Goal: Task Accomplishment & Management: Complete application form

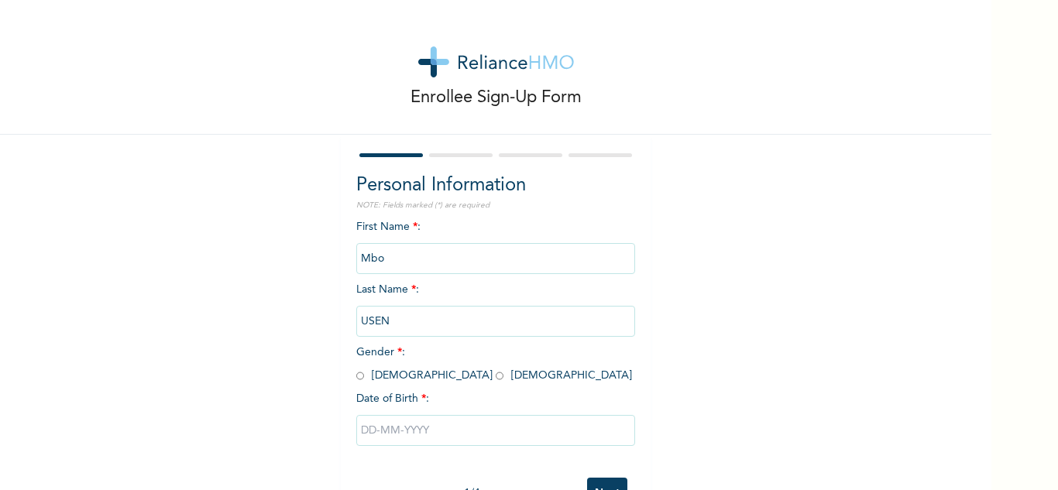
scroll to position [54, 0]
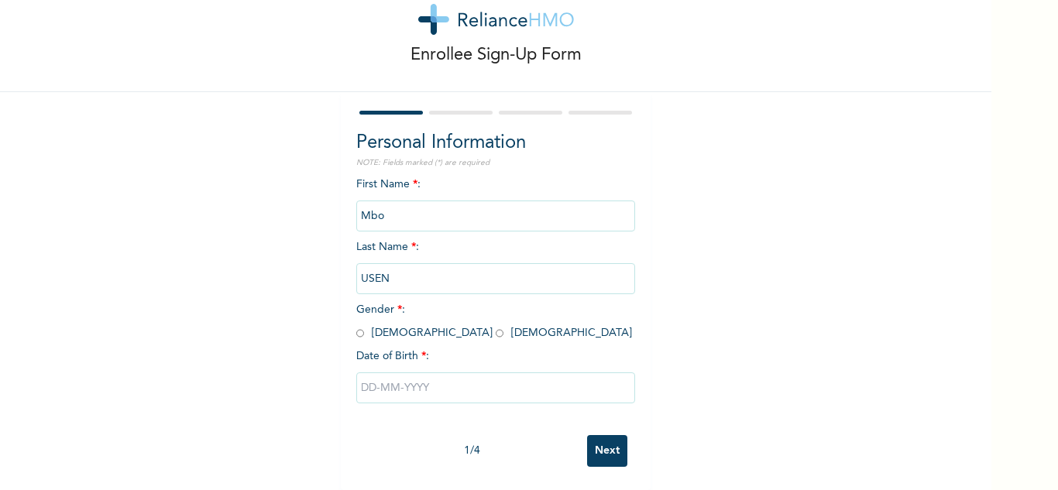
click at [495, 326] on input "radio" at bounding box center [499, 333] width 8 height 15
radio input "true"
click at [393, 380] on input "text" at bounding box center [495, 387] width 279 height 31
select select "9"
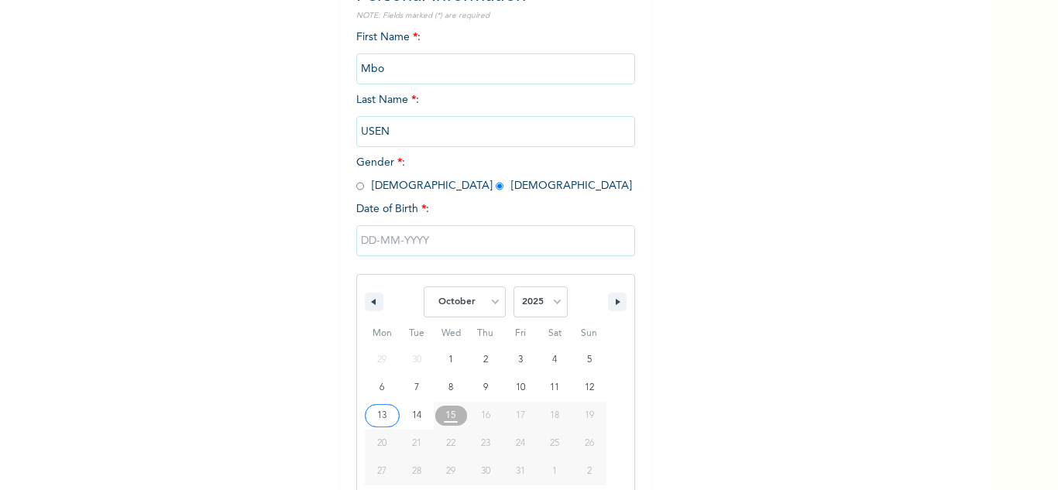
scroll to position [214, 0]
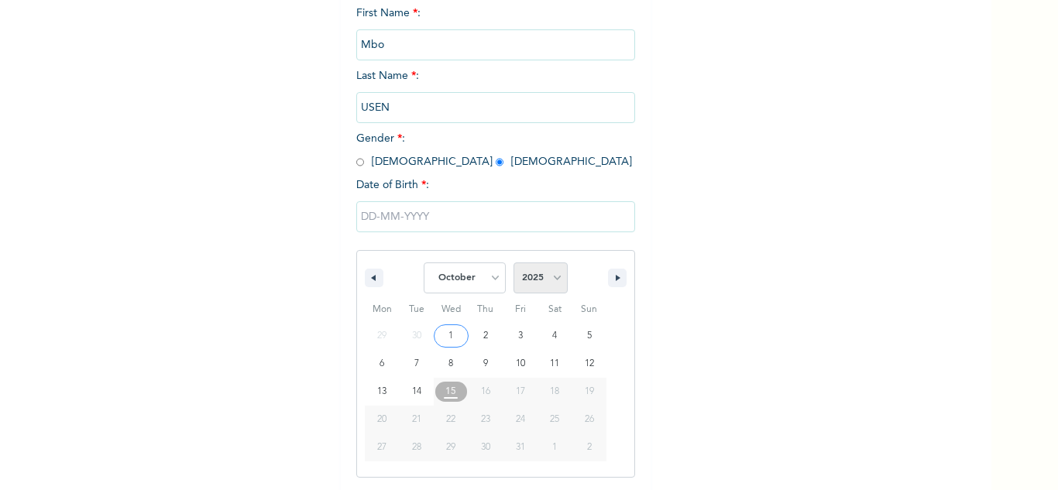
click at [549, 279] on select "2025 2024 2023 2022 2021 2020 2019 2018 2017 2016 2015 2014 2013 2012 2011 2010…" at bounding box center [540, 277] width 54 height 31
select select "1992"
click at [513, 263] on select "2025 2024 2023 2022 2021 2020 2019 2018 2017 2016 2015 2014 2013 2012 2011 2010…" at bounding box center [540, 277] width 54 height 31
click at [492, 290] on select "January February March April May June July August September October November De…" at bounding box center [464, 277] width 82 height 31
click at [491, 291] on select "January February March April May June July August September October November De…" at bounding box center [464, 277] width 82 height 31
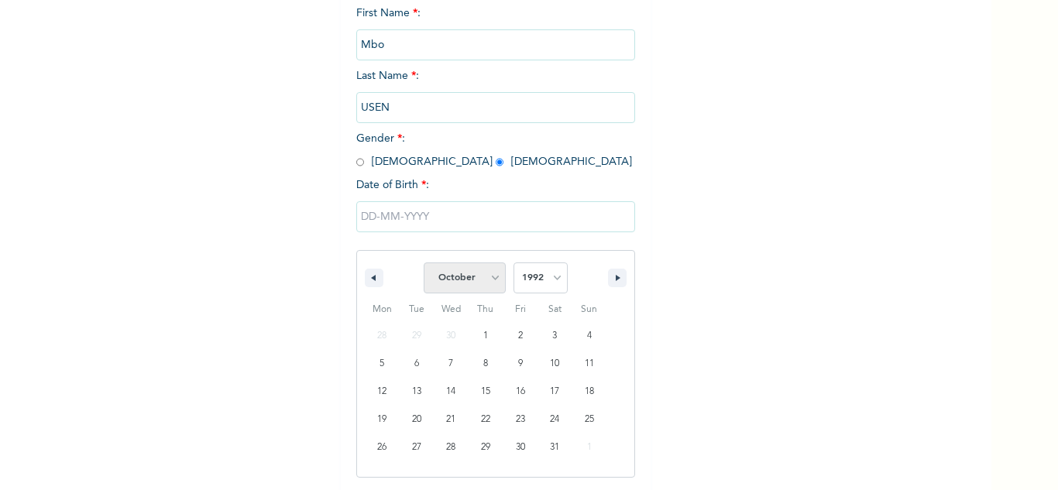
click at [491, 291] on select "January February March April May June July August September October November De…" at bounding box center [464, 277] width 82 height 31
select select "1"
click at [423, 263] on select "January February March April May June July August September October November De…" at bounding box center [464, 277] width 82 height 31
type input "[DATE]"
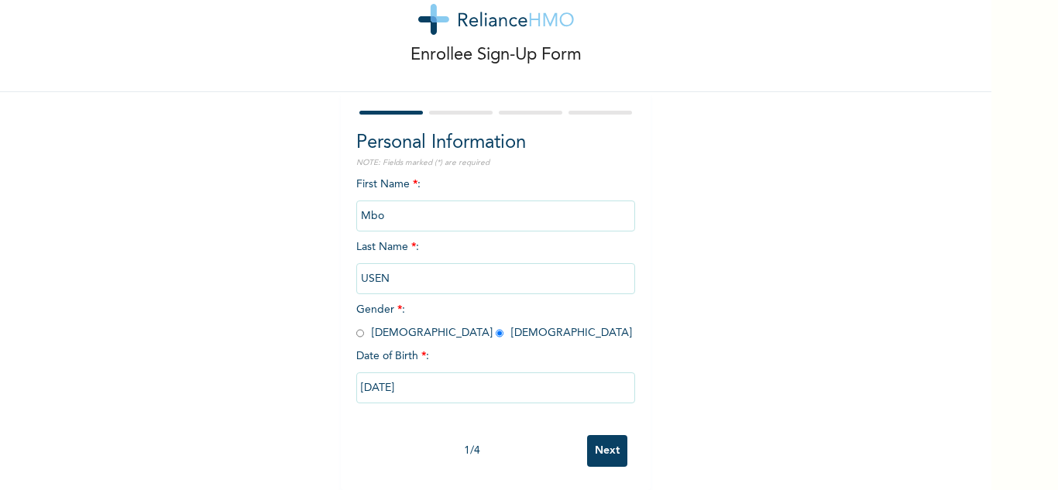
click at [605, 443] on input "Next" at bounding box center [607, 451] width 40 height 32
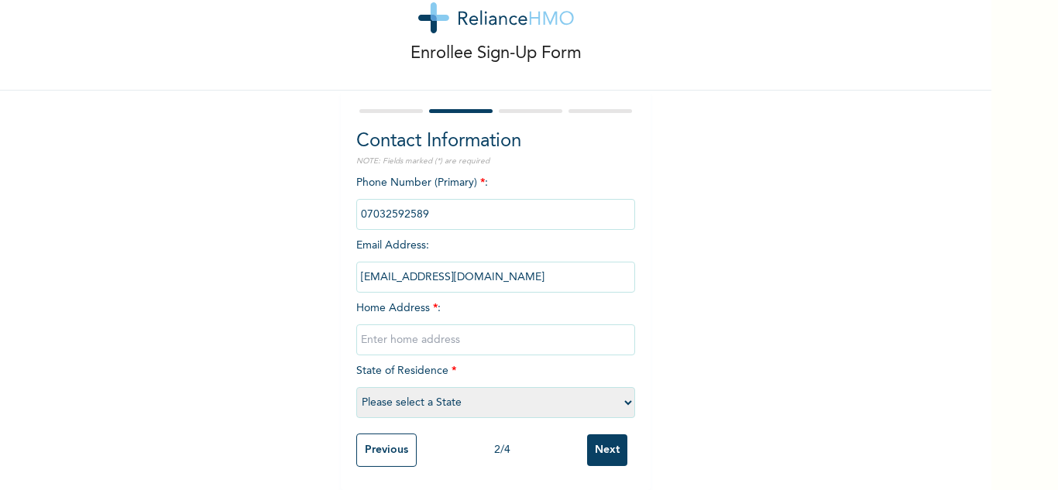
click at [468, 336] on input "text" at bounding box center [495, 339] width 279 height 31
type input "[STREET_ADDRESS]"
click at [441, 392] on select "Please select a State [PERSON_NAME] (FCT) [PERSON_NAME] Ibom [GEOGRAPHIC_DATA] …" at bounding box center [495, 402] width 279 height 31
select select "25"
click at [356, 387] on select "Please select a State [PERSON_NAME] (FCT) [PERSON_NAME] Ibom [GEOGRAPHIC_DATA] …" at bounding box center [495, 402] width 279 height 31
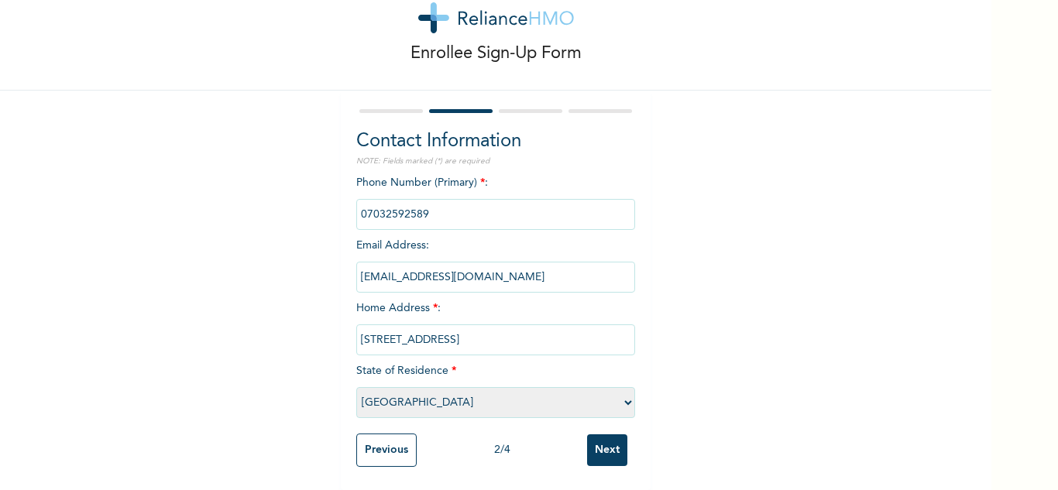
click at [602, 437] on input "Next" at bounding box center [607, 450] width 40 height 32
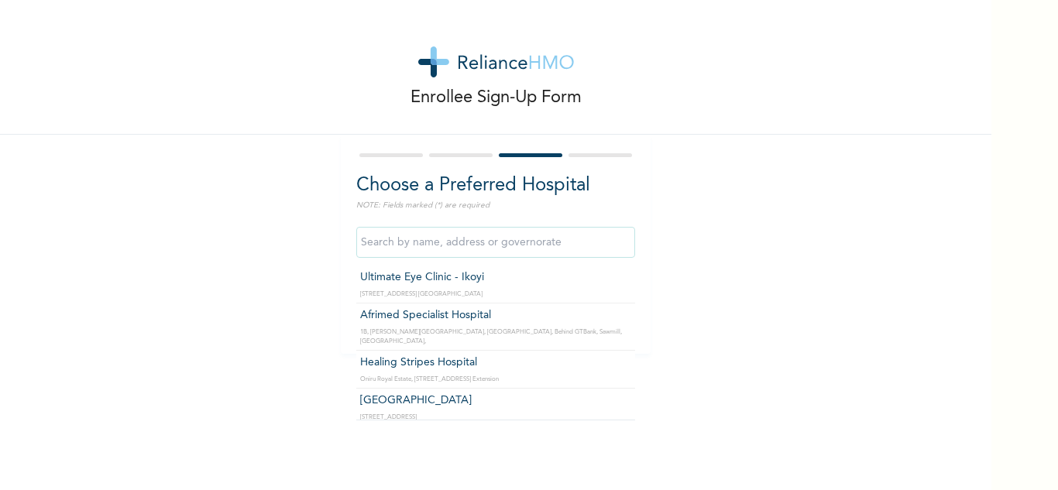
click at [415, 242] on input "text" at bounding box center [495, 242] width 279 height 31
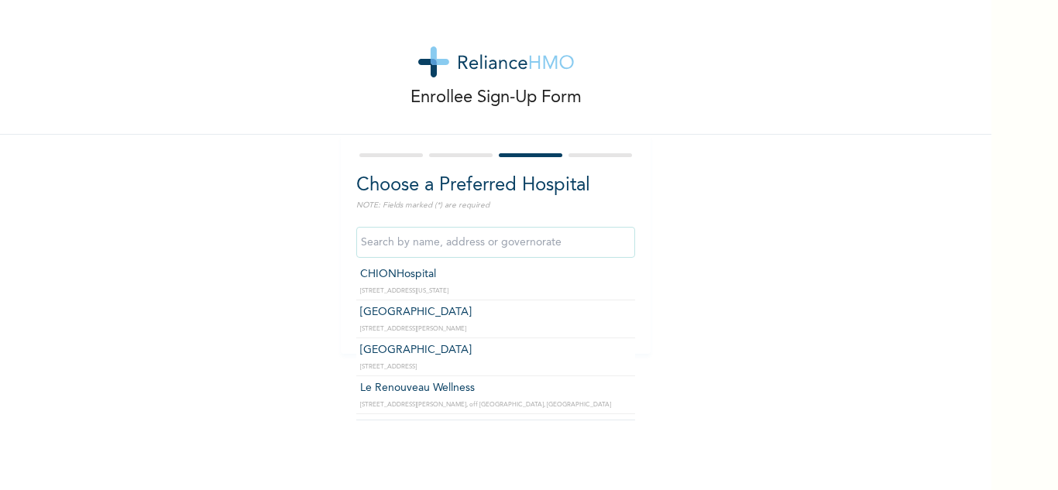
scroll to position [6791, 0]
click at [373, 241] on input "text" at bounding box center [495, 242] width 279 height 31
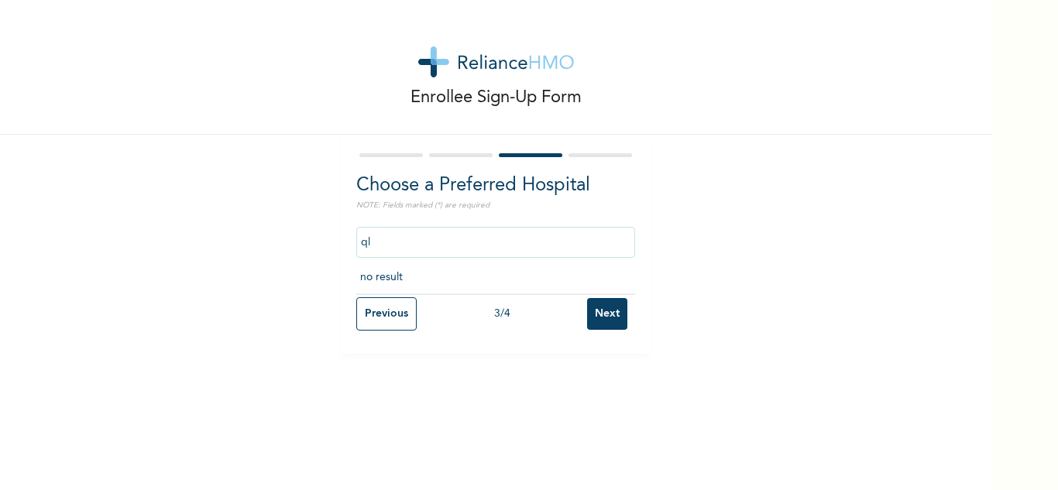
scroll to position [0, 0]
type input "q"
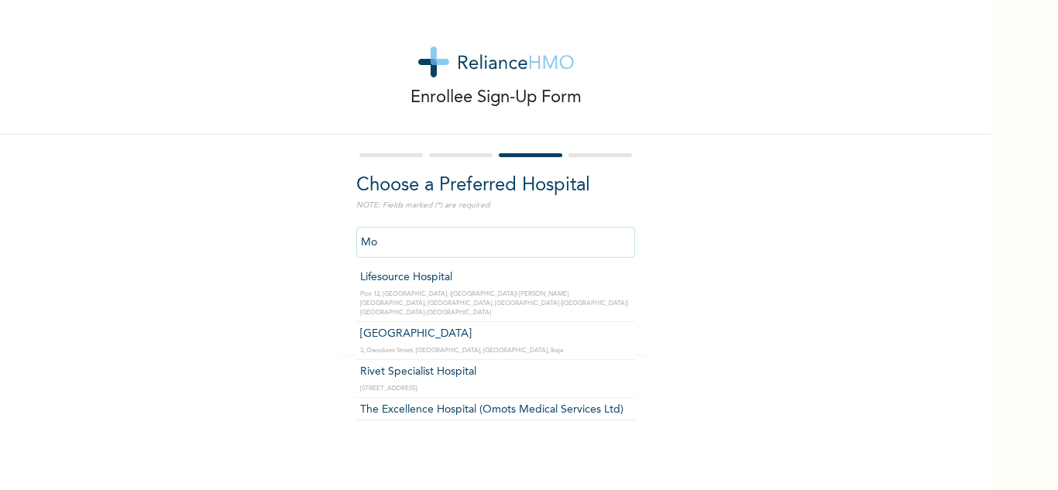
type input "M"
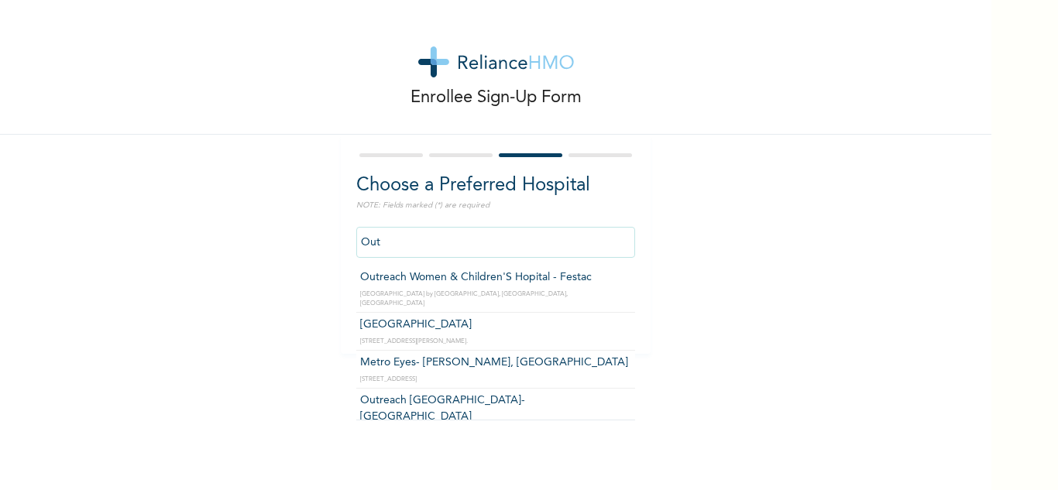
type input "Outreach Women & Children'S Hopital - Festac"
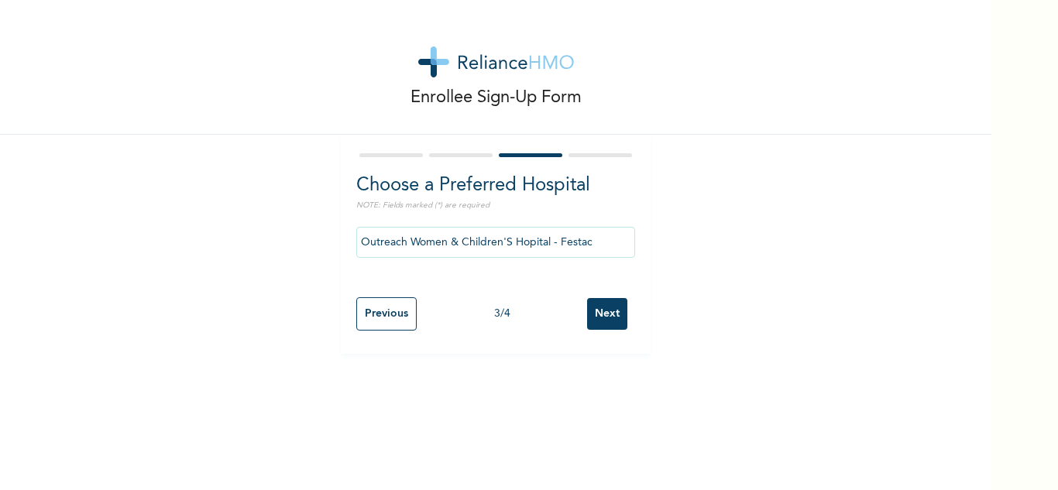
click at [597, 311] on input "Next" at bounding box center [607, 314] width 40 height 32
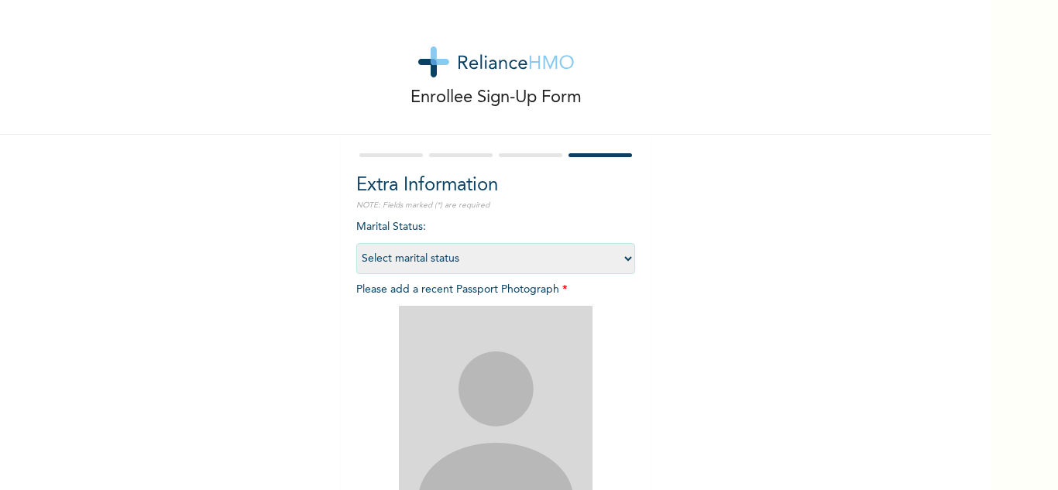
click at [491, 253] on select "Select marital status [DEMOGRAPHIC_DATA] Married [DEMOGRAPHIC_DATA] Widow/[DEMO…" at bounding box center [495, 258] width 279 height 31
select select "1"
click at [356, 243] on select "Select marital status [DEMOGRAPHIC_DATA] Married [DEMOGRAPHIC_DATA] Widow/[DEMO…" at bounding box center [495, 258] width 279 height 31
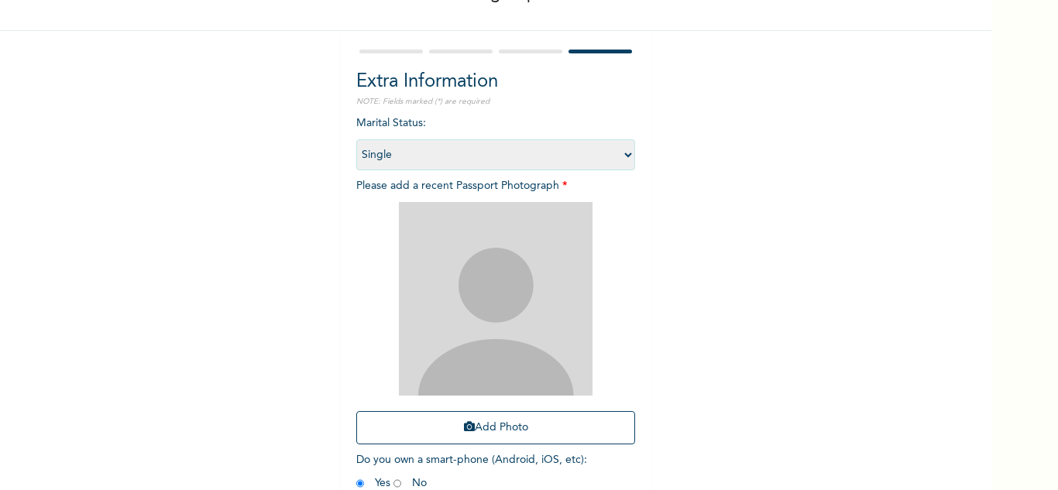
scroll to position [188, 0]
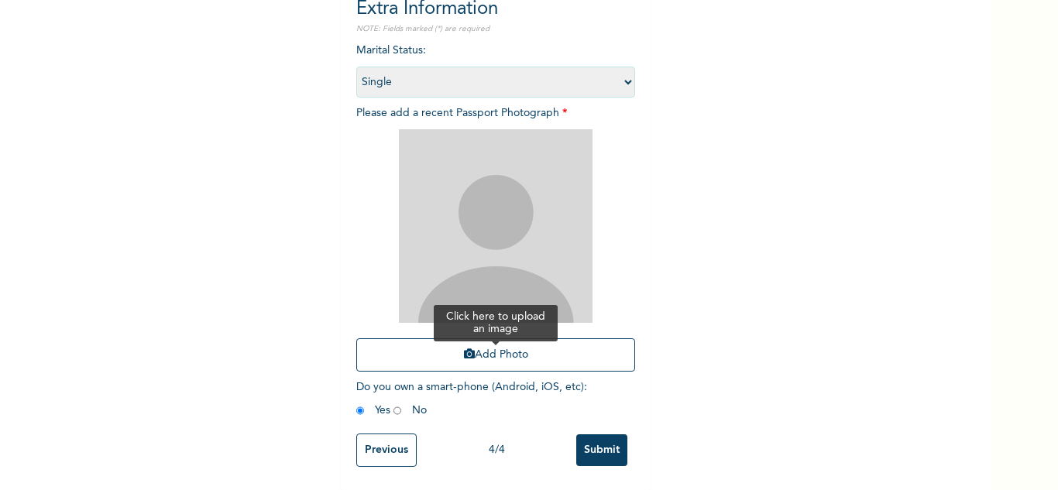
click at [492, 342] on button "Add Photo" at bounding box center [495, 354] width 279 height 33
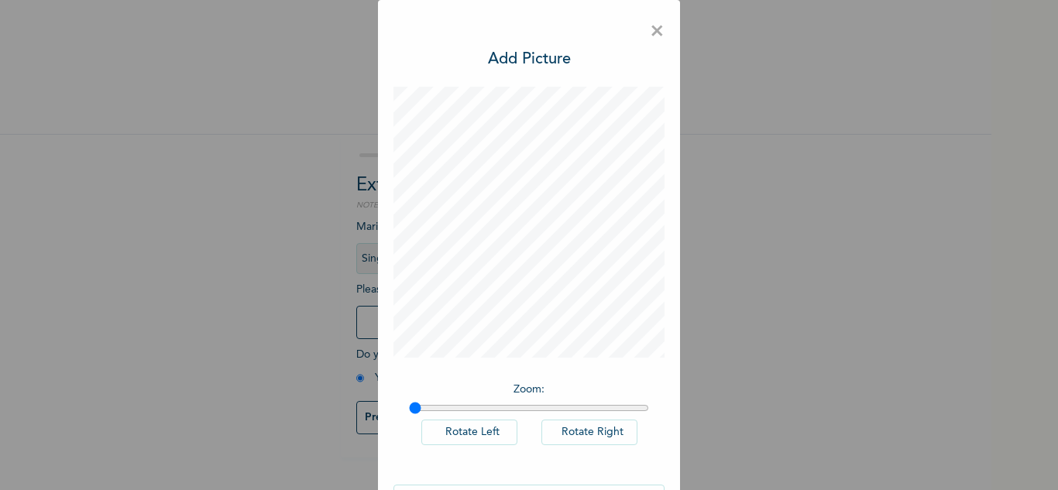
click at [561, 429] on button "Rotate Right" at bounding box center [589, 433] width 96 height 26
click at [492, 428] on button "Rotate Left" at bounding box center [469, 433] width 96 height 26
click at [482, 405] on input "range" at bounding box center [529, 408] width 240 height 12
click at [471, 406] on input "range" at bounding box center [529, 408] width 240 height 12
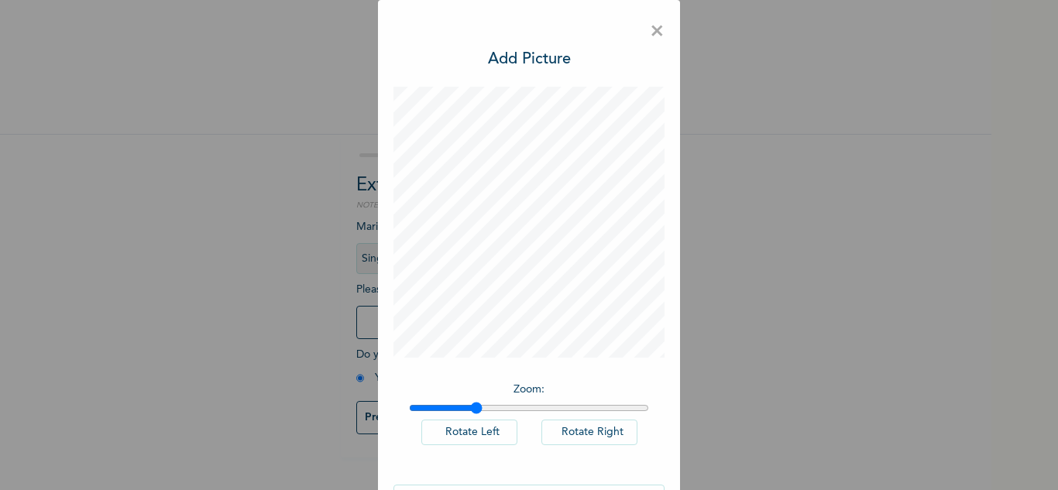
click at [471, 406] on input "range" at bounding box center [529, 408] width 240 height 12
drag, startPoint x: 460, startPoint y: 406, endPoint x: 358, endPoint y: 407, distance: 102.2
type input "1"
click at [409, 407] on input "range" at bounding box center [529, 408] width 240 height 12
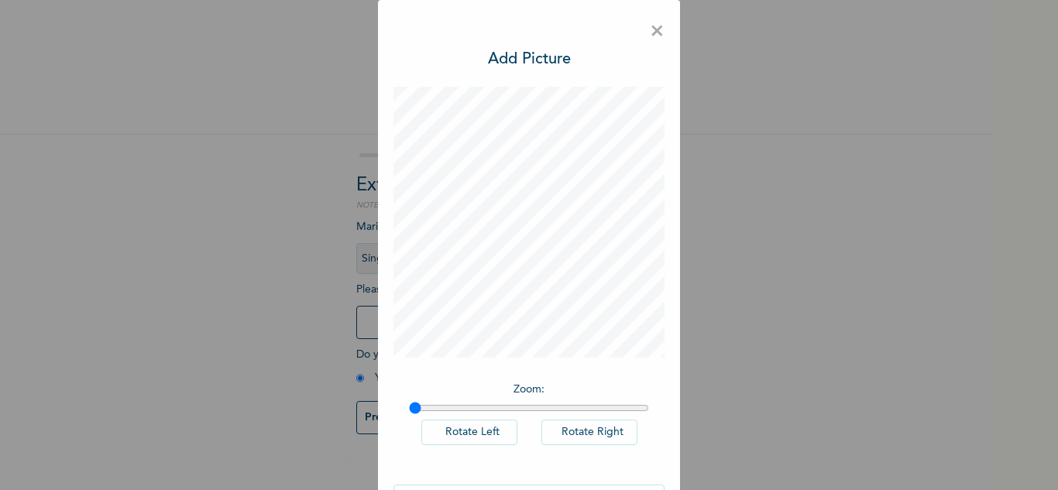
click at [358, 407] on div "× Add Picture Zoom : Rotate Left Rotate Right DONE" at bounding box center [529, 245] width 1058 height 490
click at [746, 310] on div "× Add Picture Zoom : Rotate Left Rotate Right DONE" at bounding box center [529, 245] width 1058 height 490
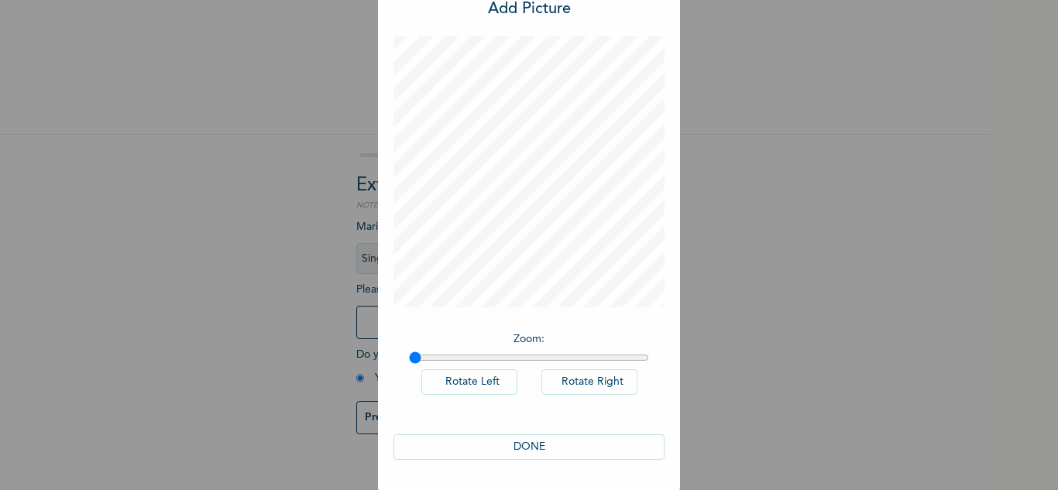
click at [554, 456] on button "DONE" at bounding box center [528, 447] width 271 height 26
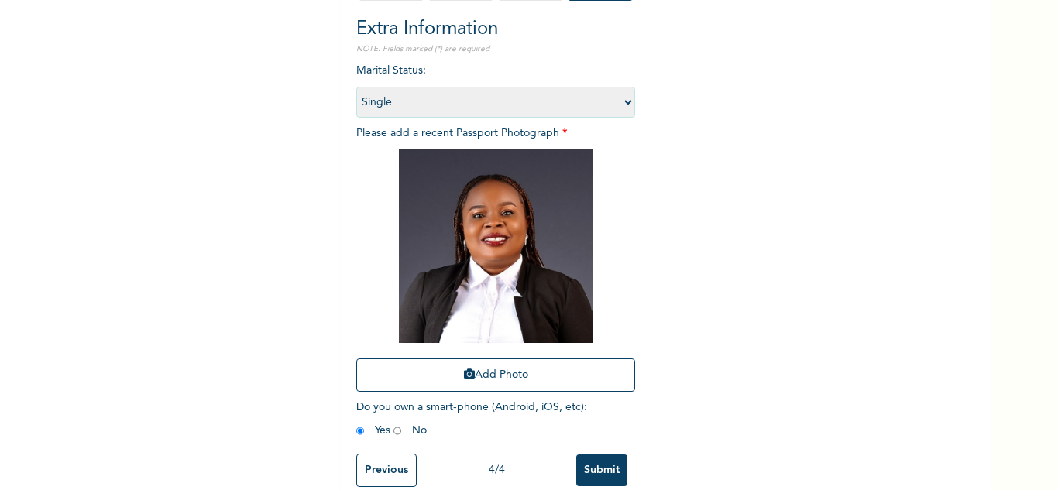
scroll to position [188, 0]
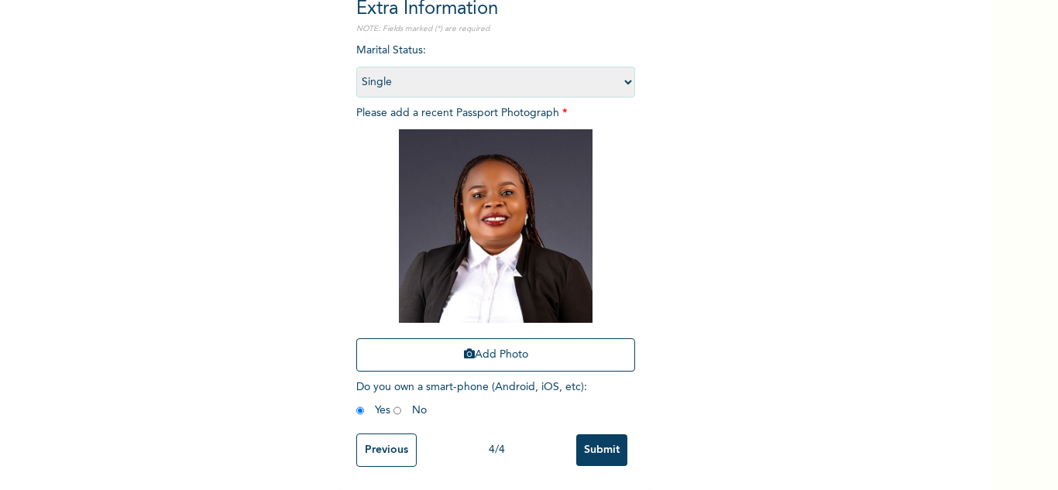
click at [692, 216] on div "Enrollee Sign-Up Form Extra Information NOTE: Fields marked (*) are required Ma…" at bounding box center [495, 156] width 991 height 667
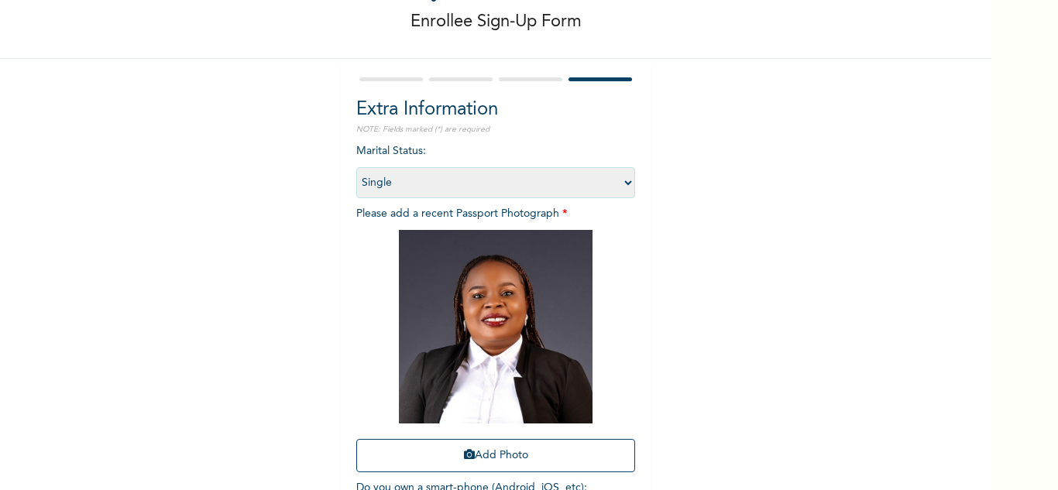
scroll to position [60, 0]
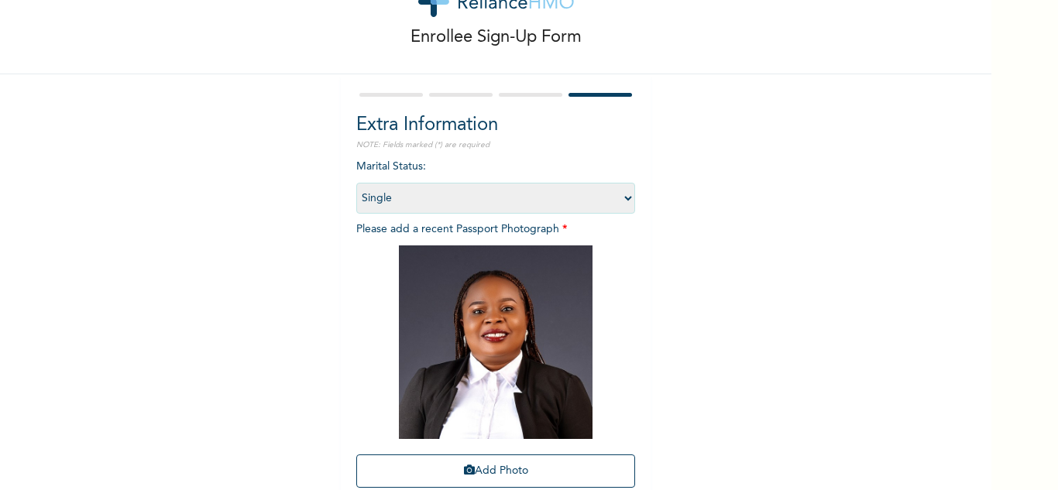
click at [530, 93] on div at bounding box center [530, 95] width 63 height 4
click at [528, 94] on div at bounding box center [530, 95] width 63 height 4
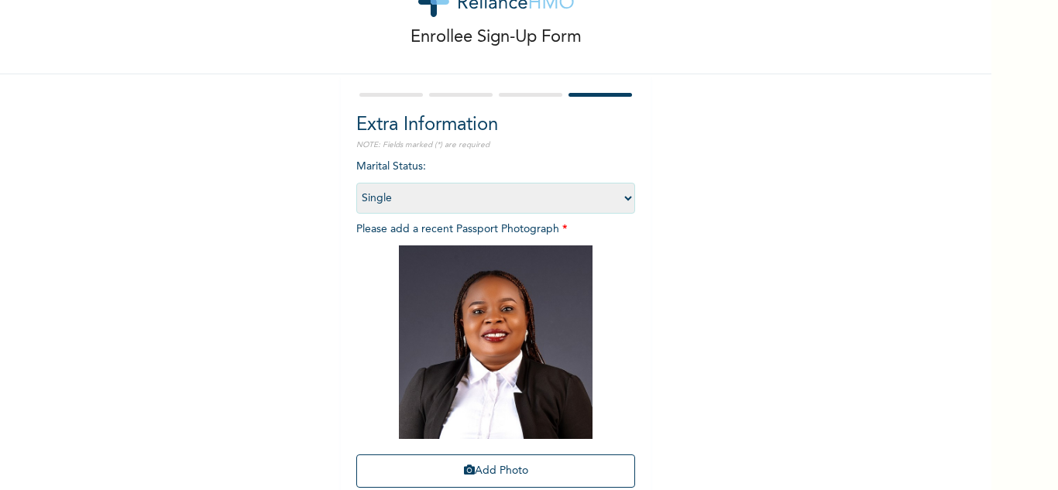
click at [519, 88] on div "Extra Information NOTE: Fields marked (*) are required Marital Status : Select …" at bounding box center [496, 340] width 310 height 532
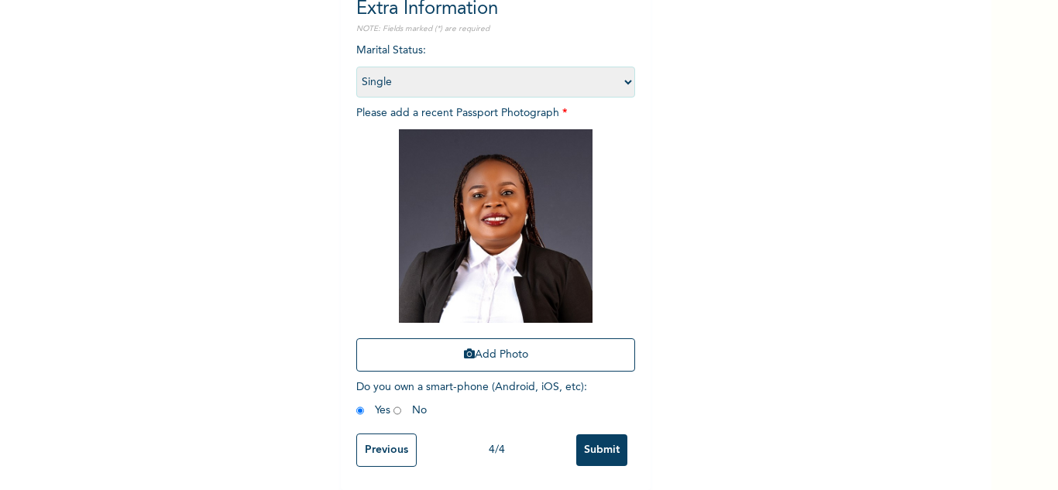
scroll to position [188, 0]
click at [389, 443] on input "Previous" at bounding box center [386, 450] width 60 height 33
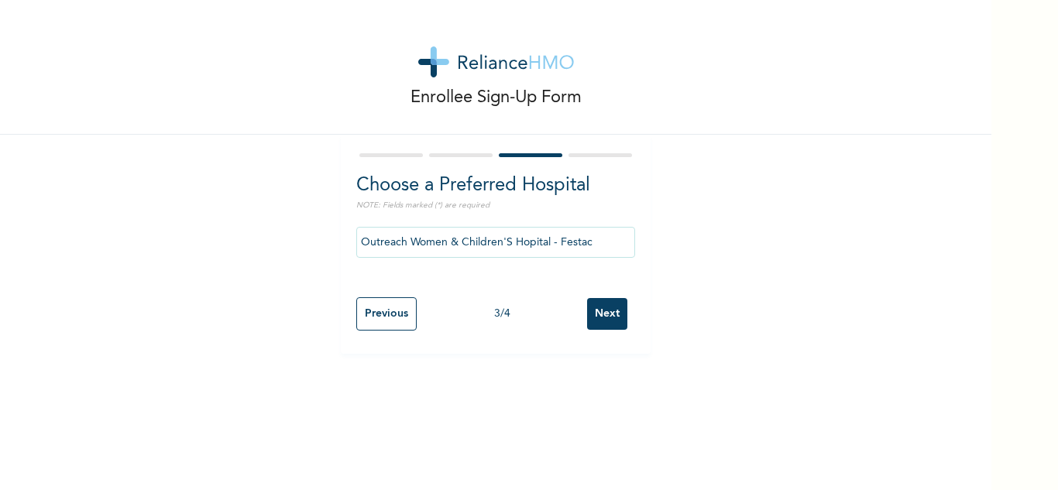
scroll to position [0, 0]
click at [601, 235] on input "Outreach Women & Children'S Hopital - Festac" at bounding box center [495, 242] width 279 height 31
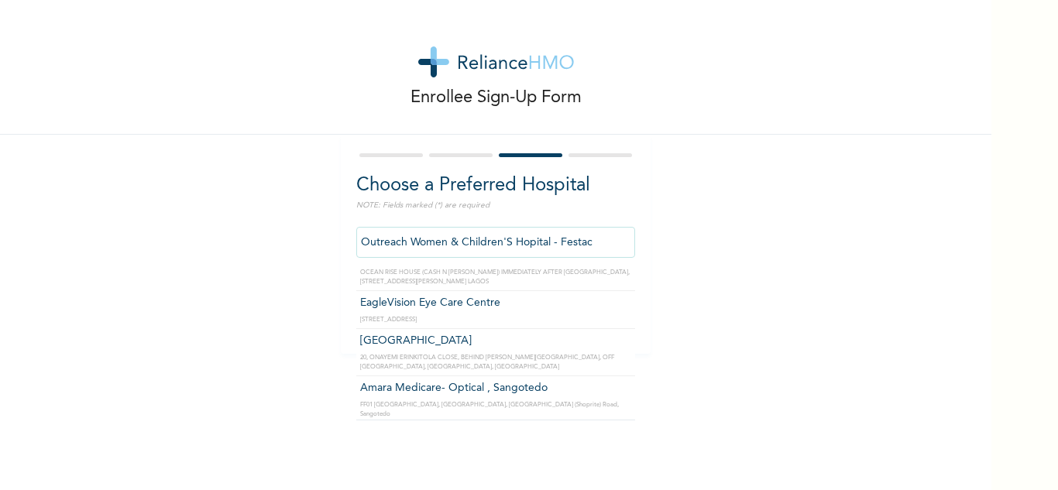
scroll to position [18932, 0]
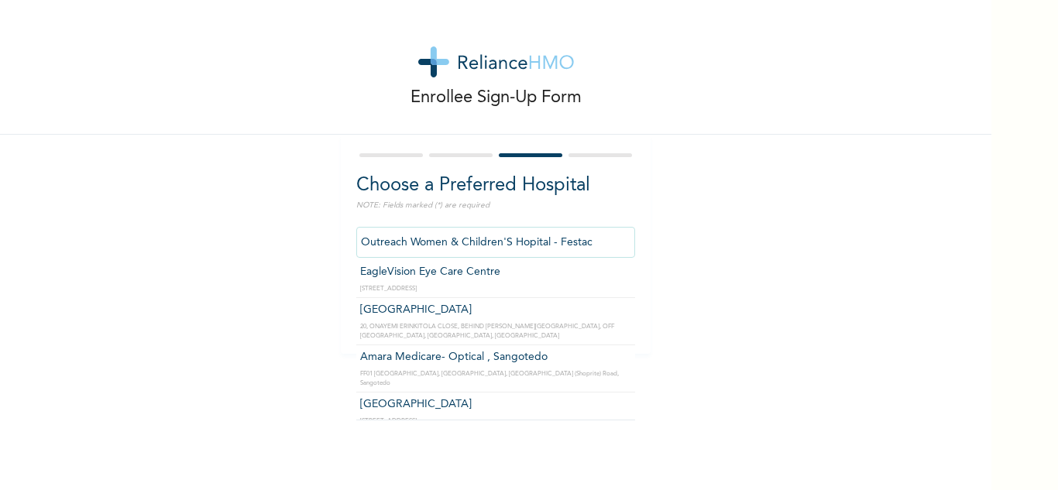
drag, startPoint x: 593, startPoint y: 244, endPoint x: 371, endPoint y: 260, distance: 222.8
click at [371, 260] on div "Outreach Women & Children'S Hopital - Festac Ultimate Eye Clinic - Ikoyi [STREE…" at bounding box center [495, 242] width 279 height 46
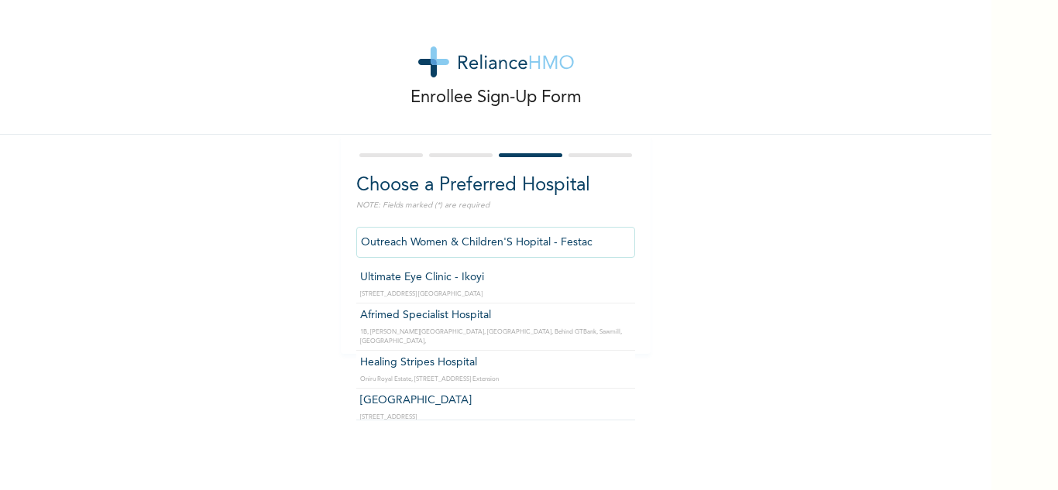
click at [446, 248] on input "Outreach Women & Children'S Hopital - Festac" at bounding box center [495, 242] width 279 height 31
click at [484, 245] on input "Healing Stripes Hospital" at bounding box center [495, 242] width 279 height 31
click at [482, 244] on input "Healing Stripes Hospital" at bounding box center [495, 242] width 279 height 31
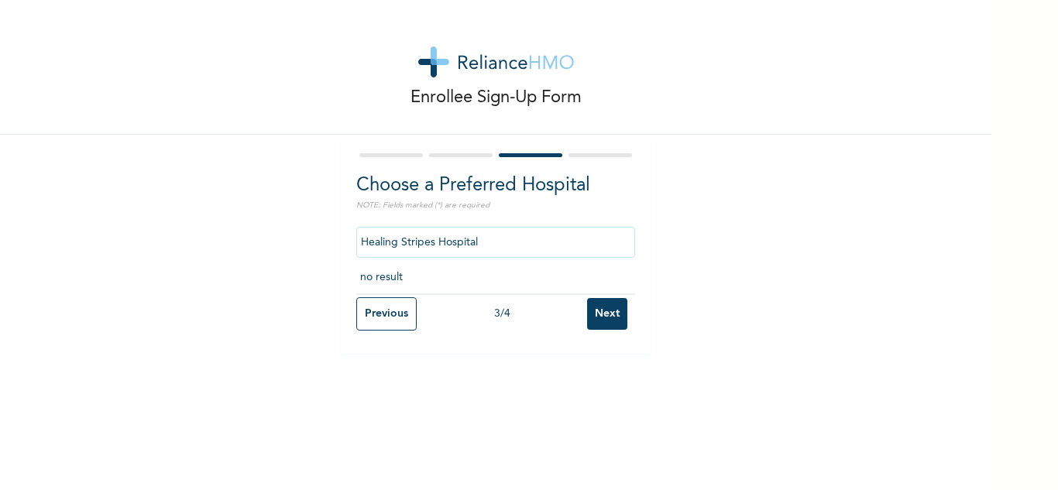
click at [480, 245] on input "Healing Stripes Hospital" at bounding box center [495, 242] width 279 height 31
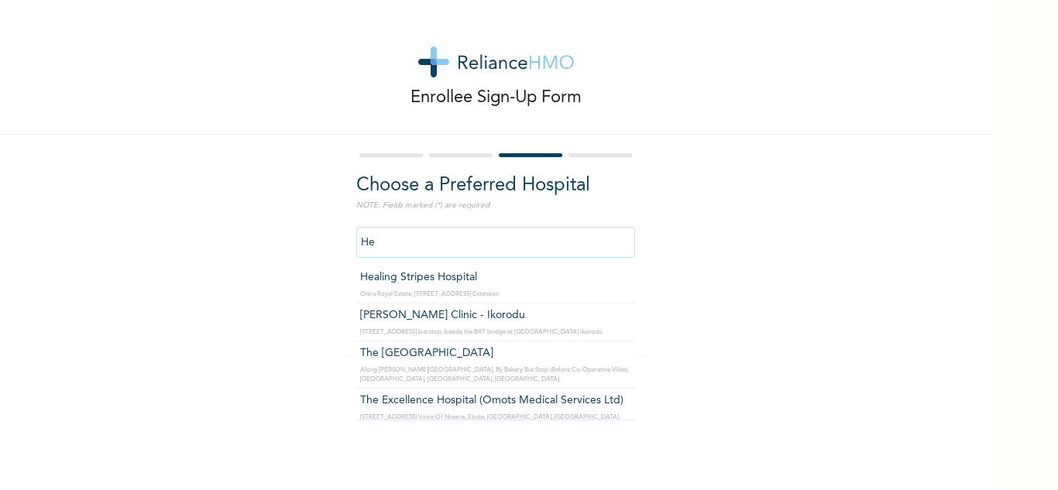
type input "H"
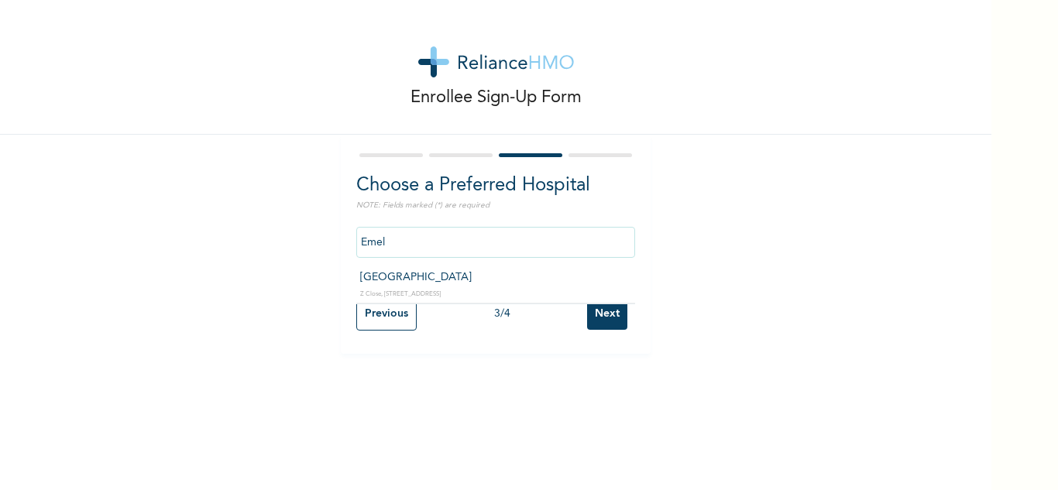
type input "[GEOGRAPHIC_DATA]"
click at [600, 310] on input "Next" at bounding box center [607, 314] width 40 height 32
select select "1"
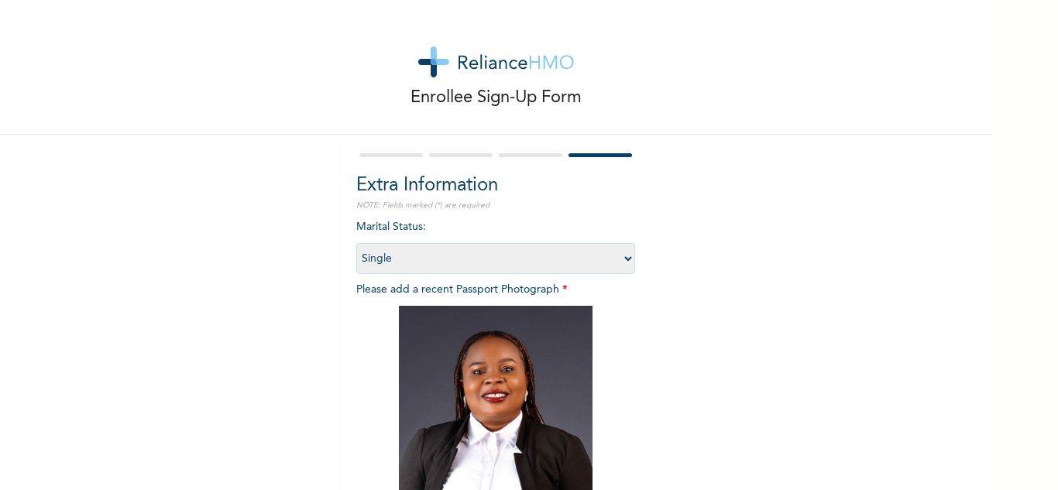
scroll to position [188, 0]
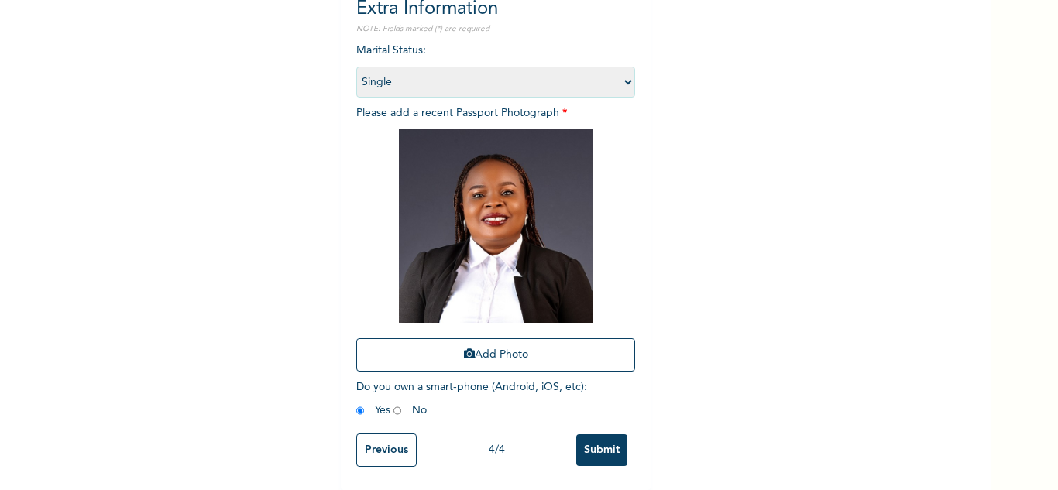
click at [612, 448] on input "Submit" at bounding box center [601, 450] width 51 height 32
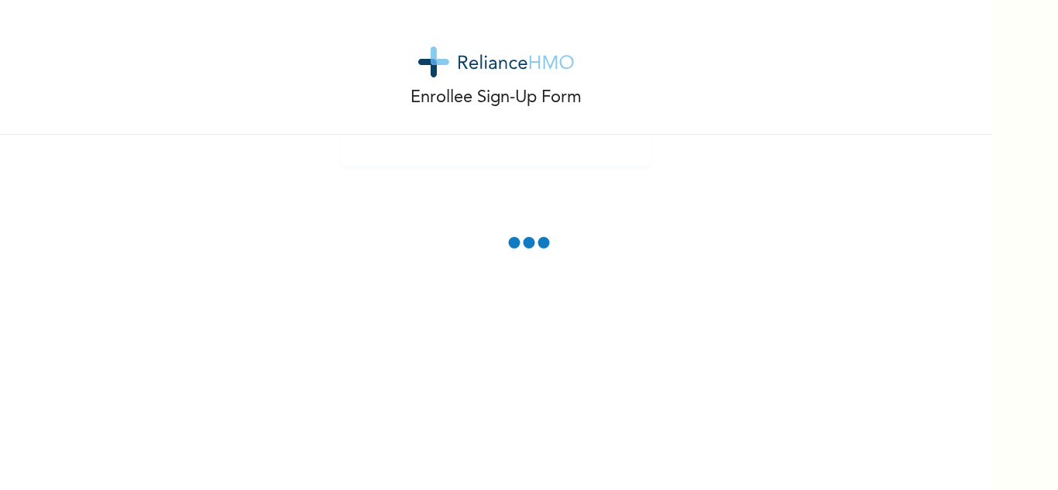
scroll to position [0, 0]
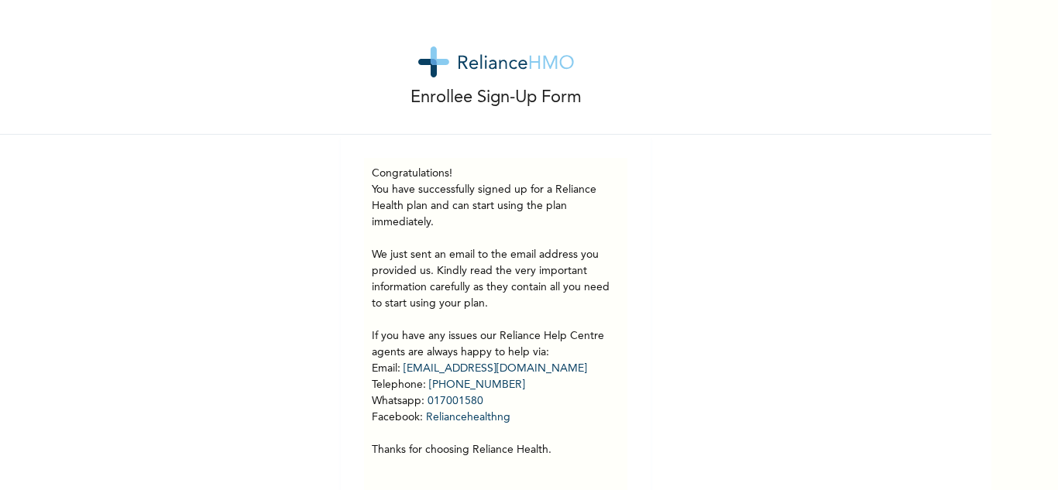
click at [295, 313] on div "Enrollee Sign-Up Form Congratulations! You have successfully signed up for a Re…" at bounding box center [495, 261] width 991 height 522
click at [508, 354] on p "You have successfully signed up for a Reliance Health plan and can start using …" at bounding box center [496, 320] width 248 height 276
